Goal: Check status: Check status

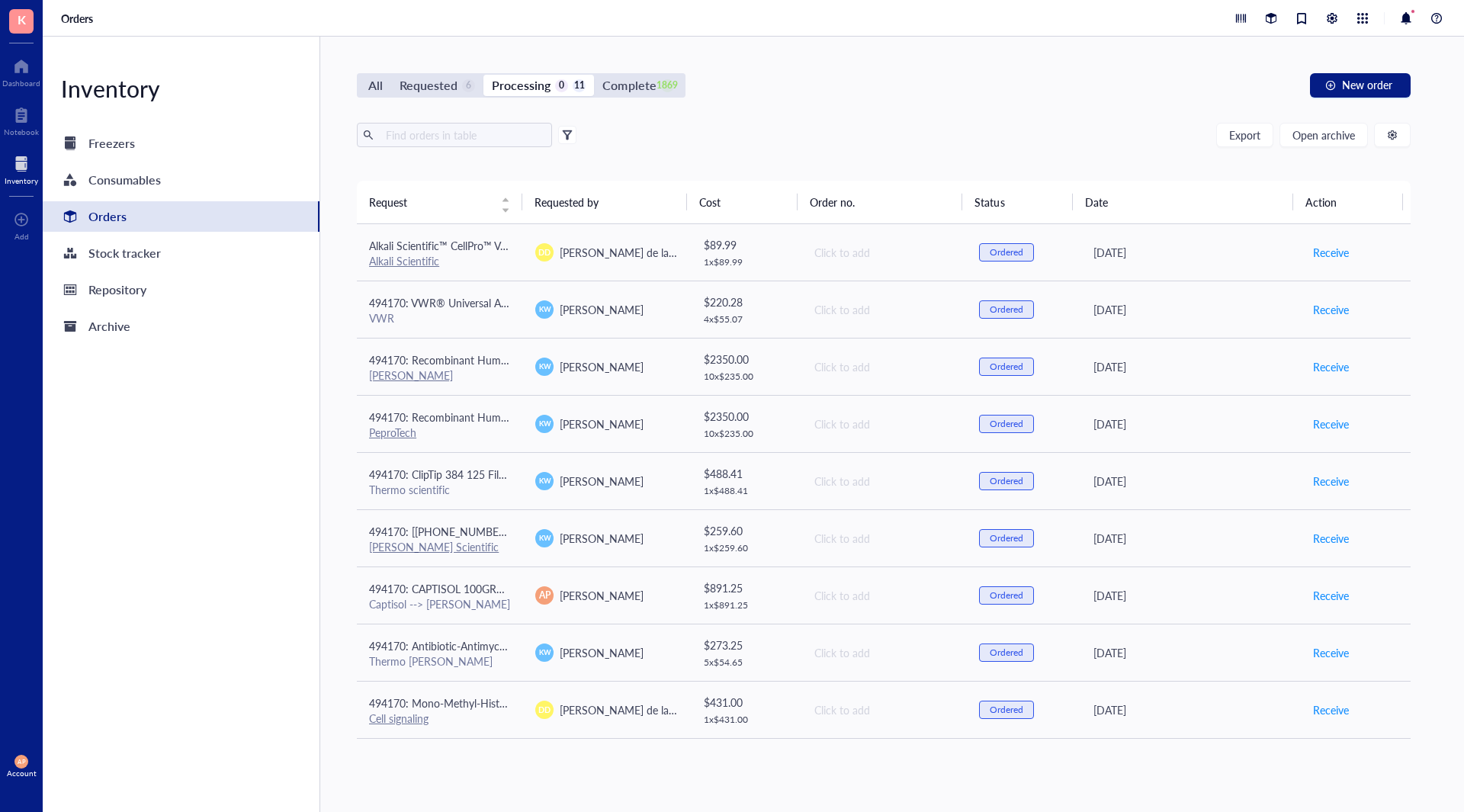
scroll to position [113, 0]
click at [472, 137] on input "text" at bounding box center [463, 135] width 167 height 23
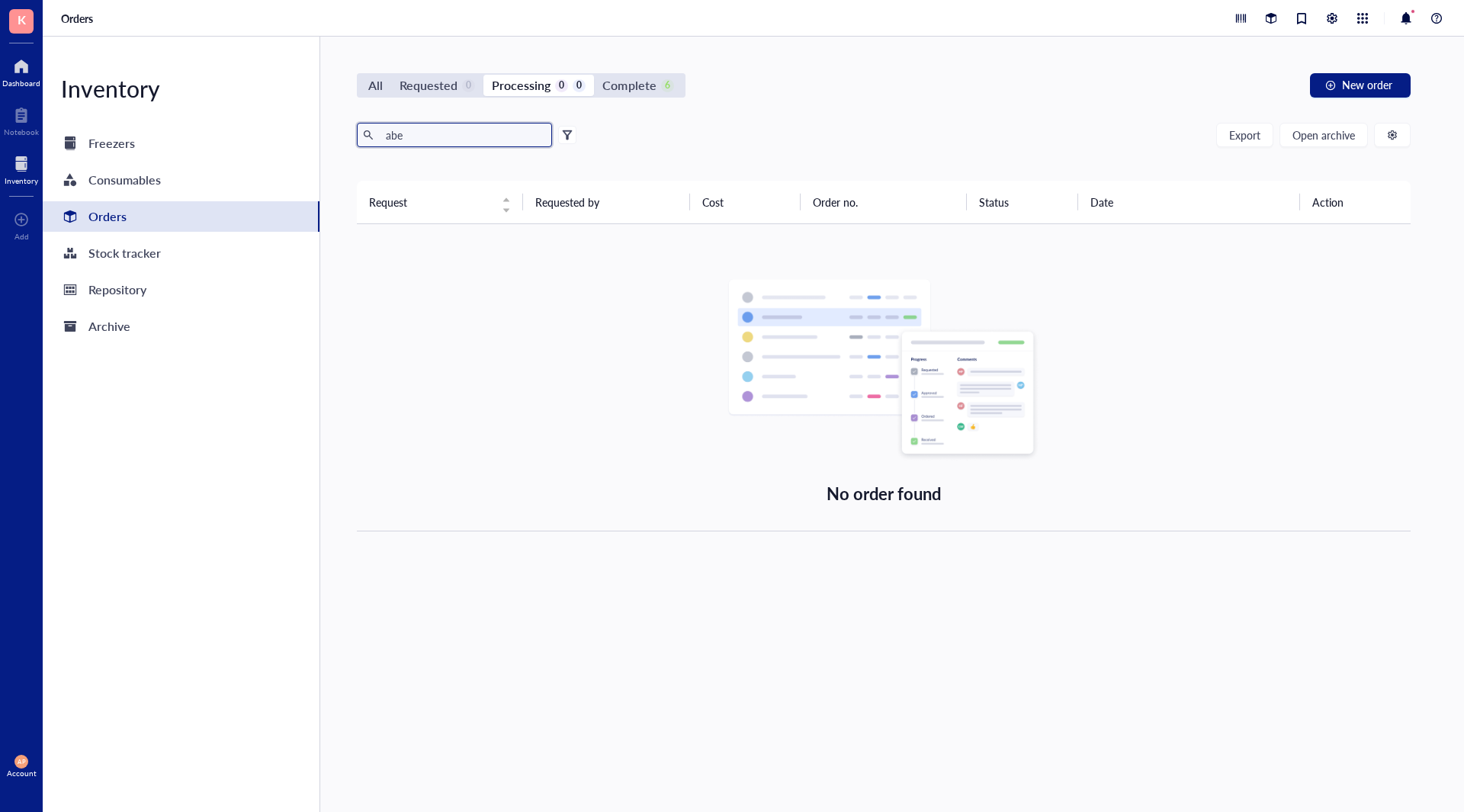
type input "abe"
click at [20, 66] on div at bounding box center [20, 66] width 38 height 24
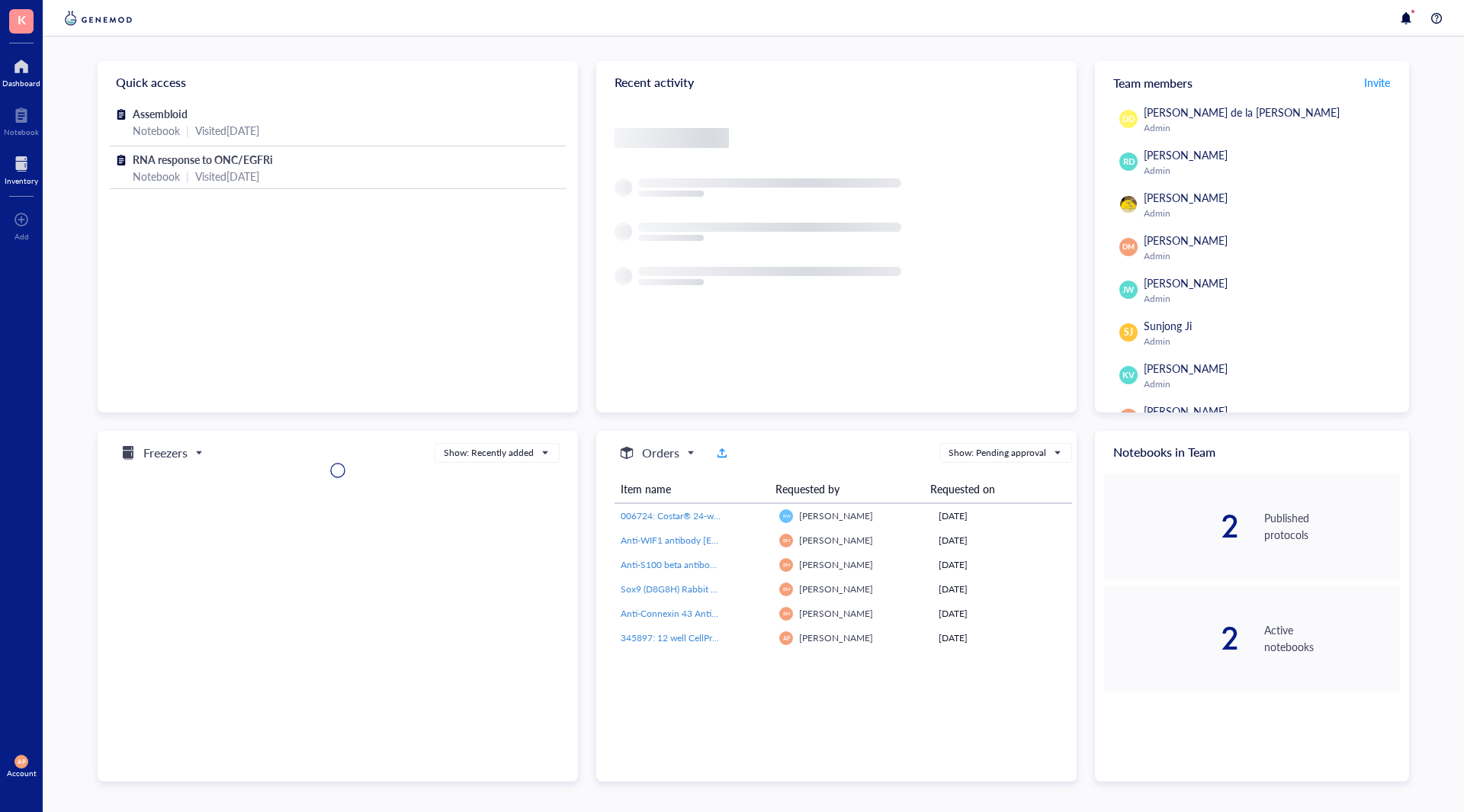
click at [14, 167] on div at bounding box center [21, 164] width 34 height 24
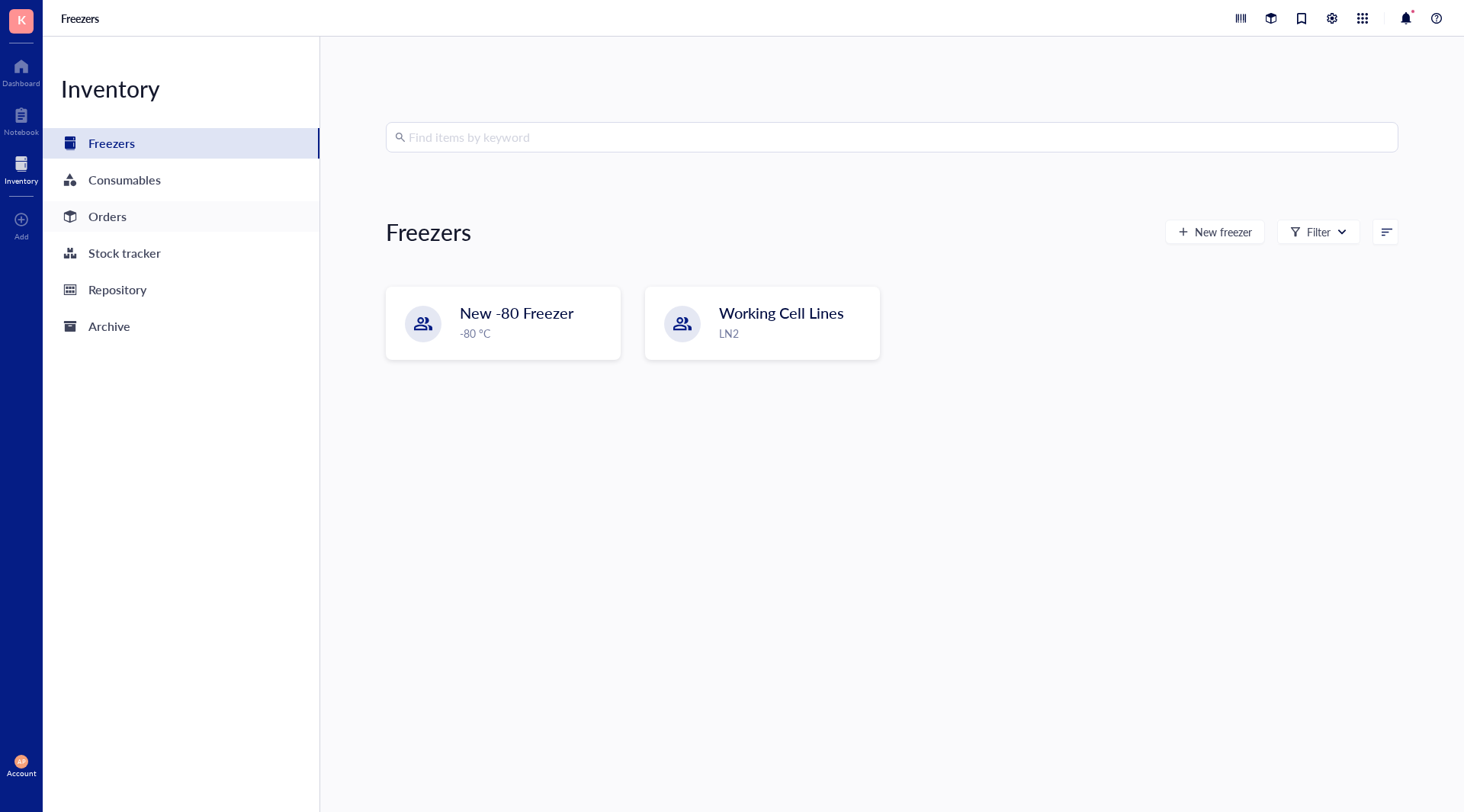
click at [132, 215] on div "Orders" at bounding box center [181, 216] width 277 height 31
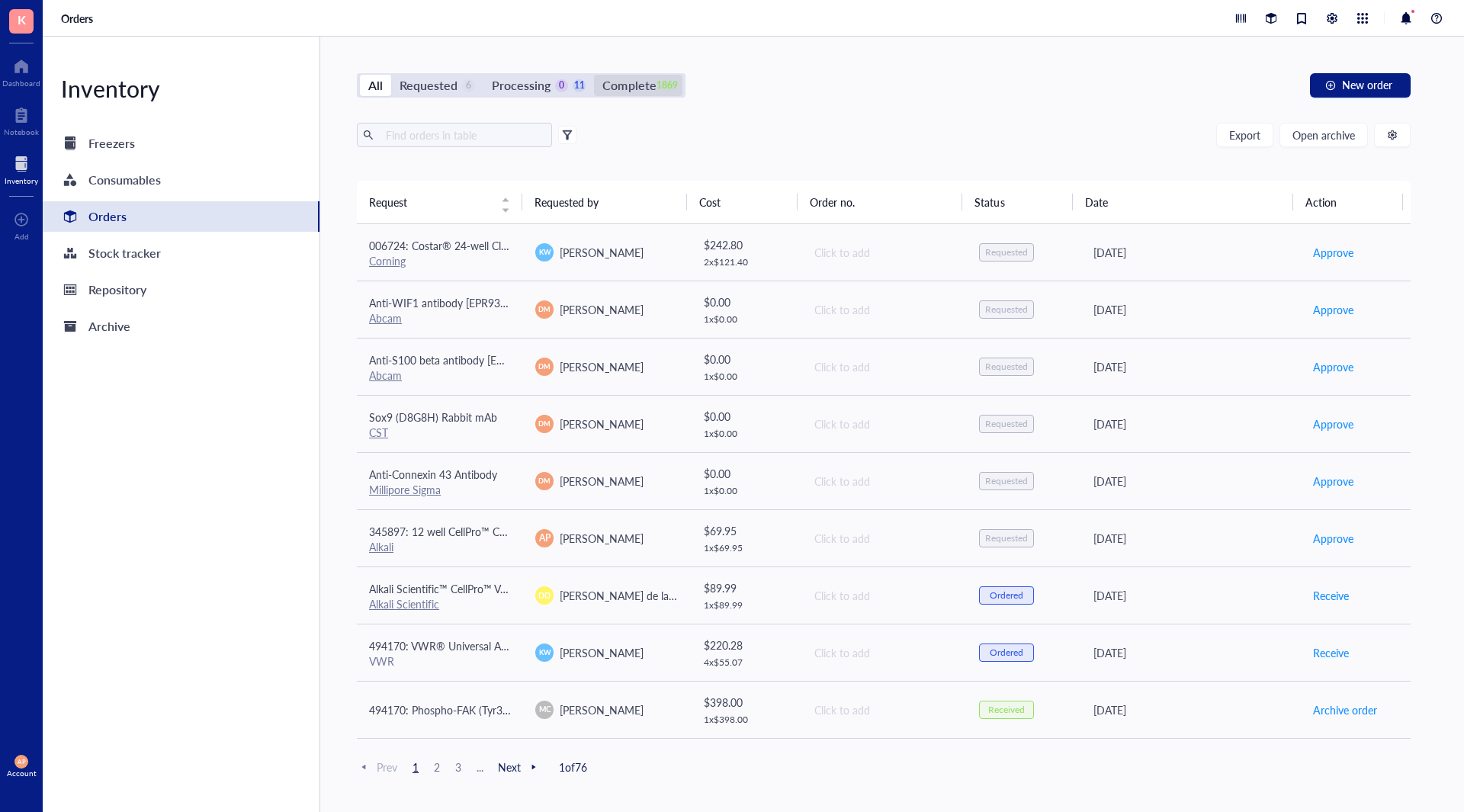
click at [640, 81] on div "Complete" at bounding box center [629, 85] width 53 height 21
click at [594, 74] on input "Complete 1869" at bounding box center [594, 74] width 0 height 0
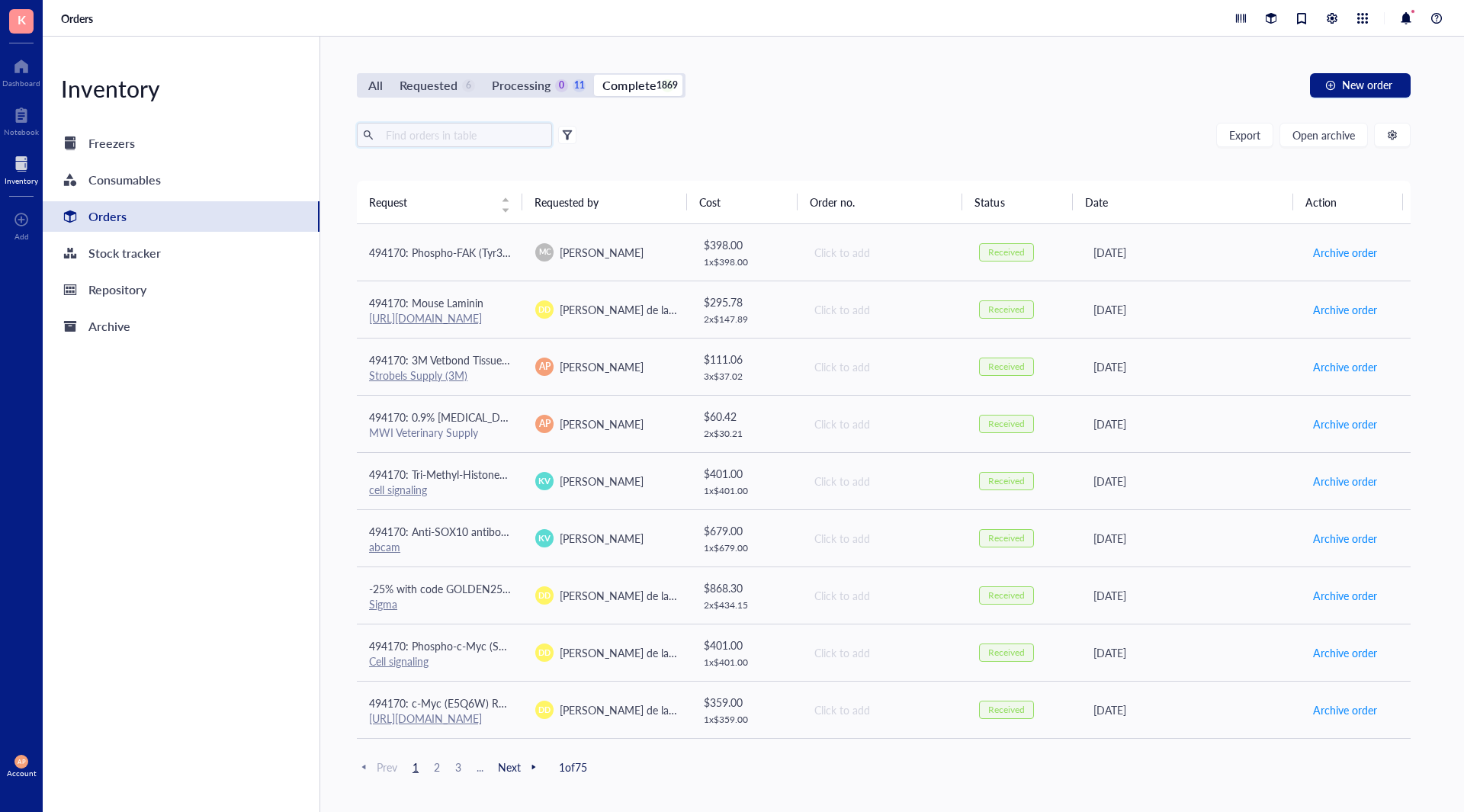
click at [484, 137] on input "text" at bounding box center [463, 135] width 167 height 23
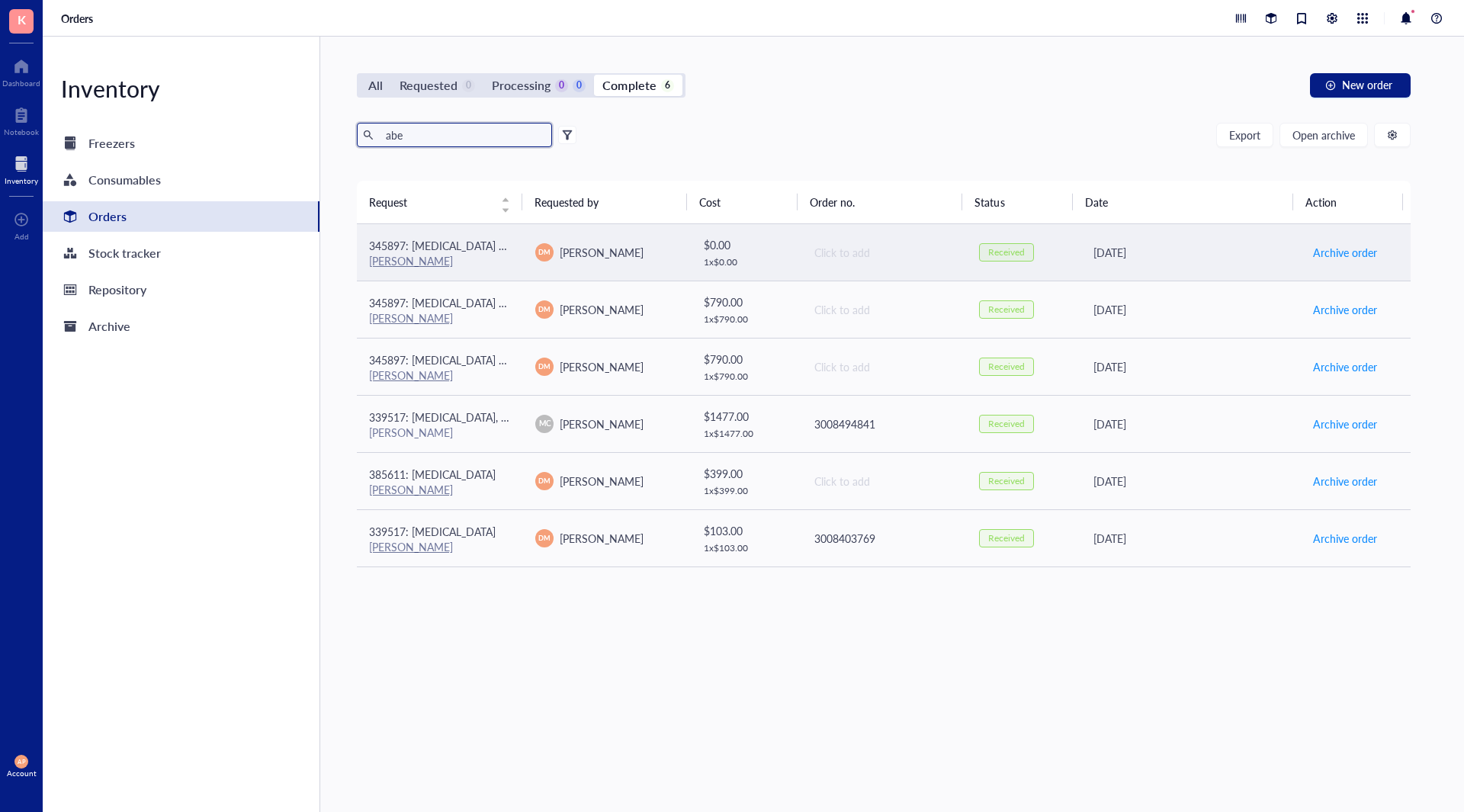
type input "abe"
drag, startPoint x: 491, startPoint y: 252, endPoint x: 513, endPoint y: 264, distance: 25.1
click at [491, 255] on div "345897: [MEDICAL_DATA] mesylate [PERSON_NAME]" at bounding box center [440, 252] width 142 height 31
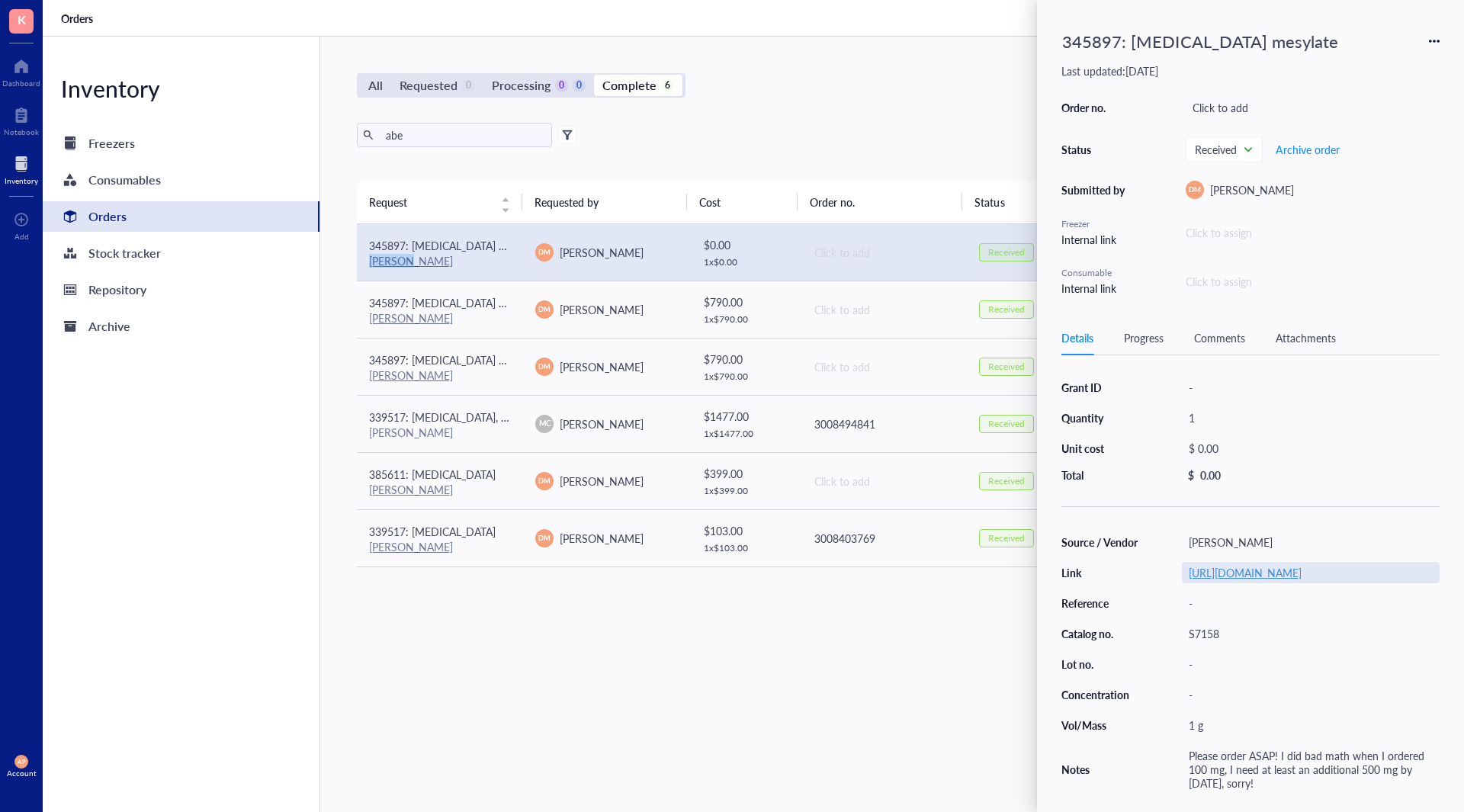
click at [1231, 579] on link "[URL][DOMAIN_NAME]" at bounding box center [1245, 573] width 113 height 15
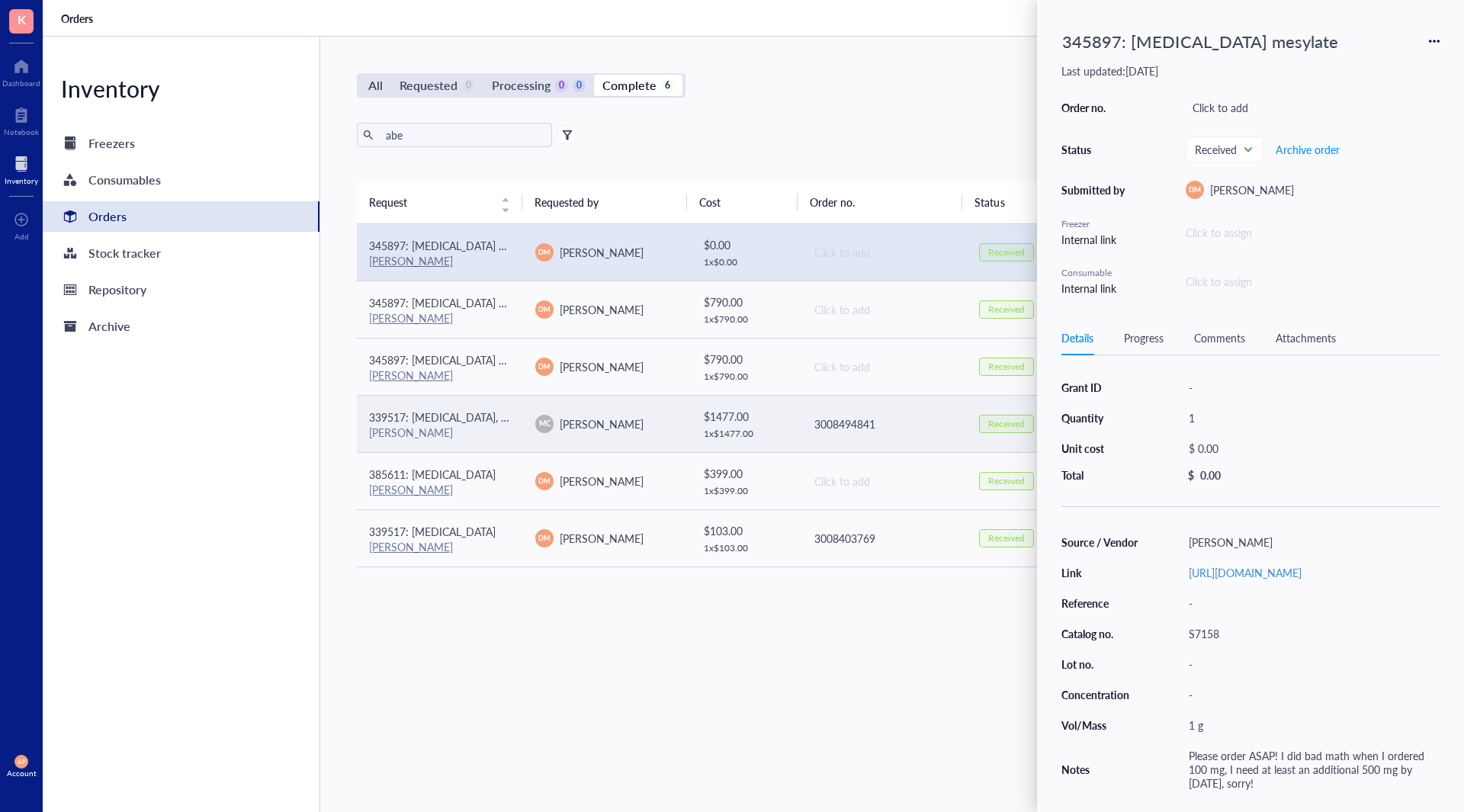
click at [594, 423] on span "[PERSON_NAME]" at bounding box center [602, 424] width 84 height 15
